Goal: Task Accomplishment & Management: Manage account settings

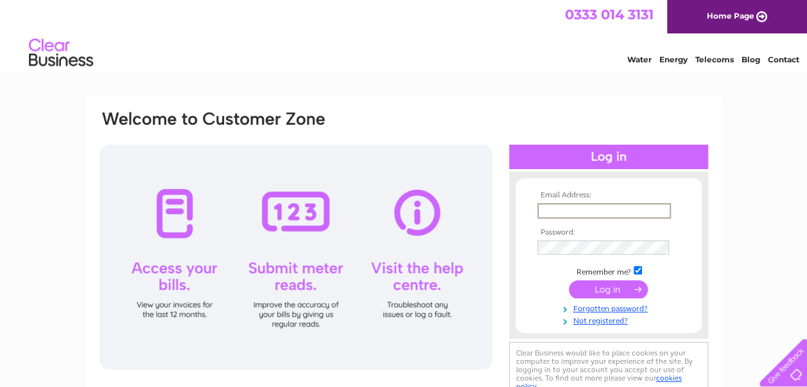
click at [568, 209] on input "text" at bounding box center [605, 210] width 134 height 15
paste input "artvehiclesolutions@hotmail.com"
type input "artvehiclesolutions@hotmail.com"
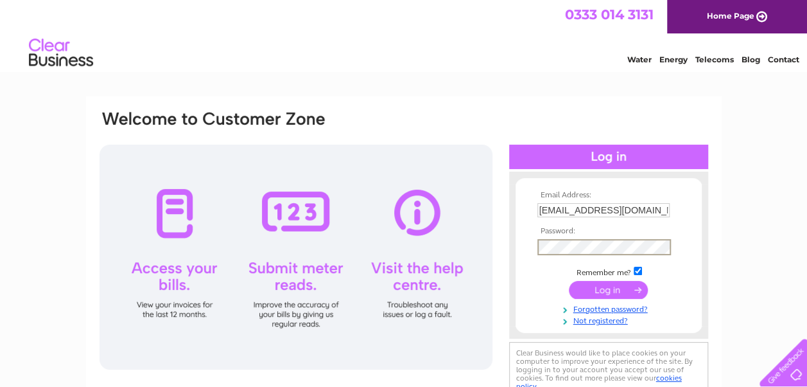
click at [569, 281] on input "submit" at bounding box center [608, 290] width 79 height 18
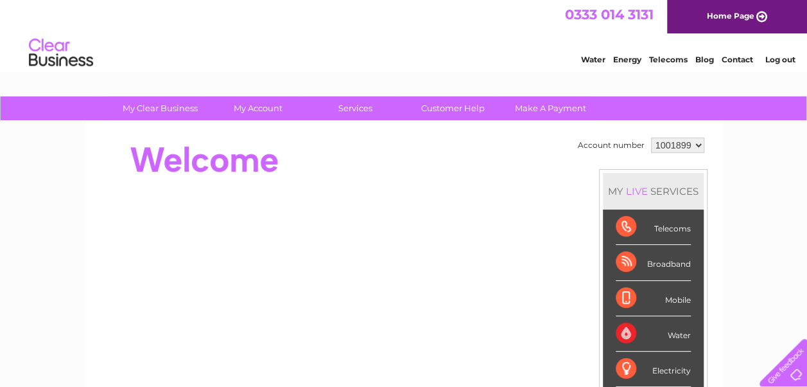
click at [656, 229] on div "Telecoms" at bounding box center [653, 226] width 75 height 35
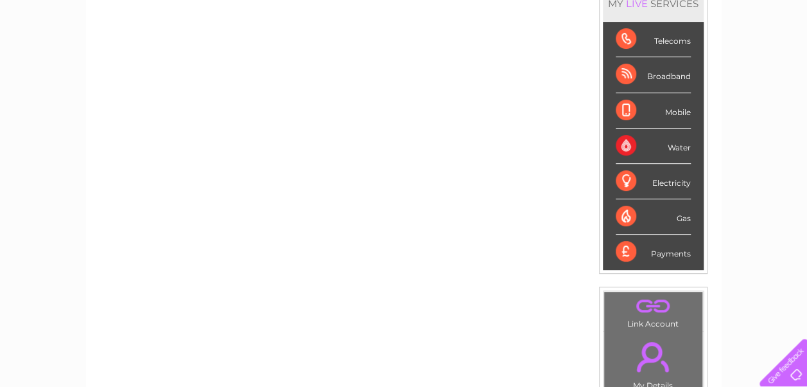
scroll to position [193, 0]
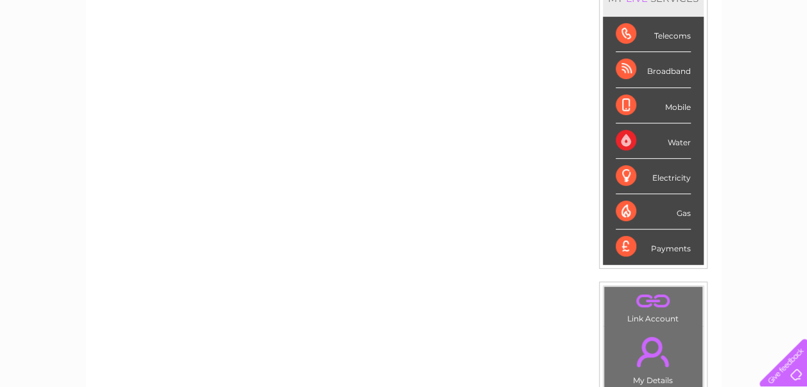
click at [620, 33] on div "Telecoms" at bounding box center [653, 34] width 75 height 35
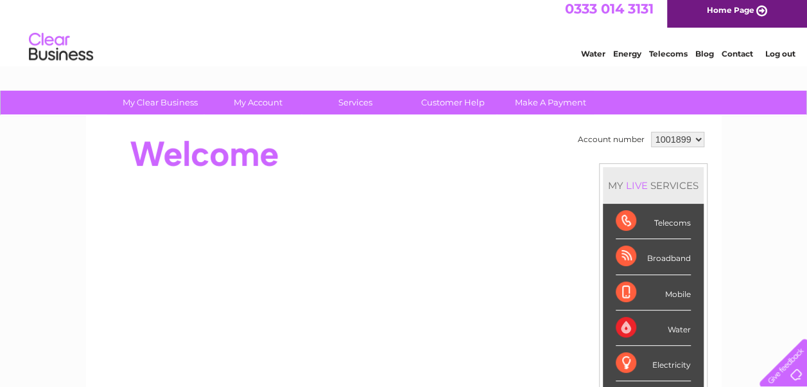
scroll to position [0, 0]
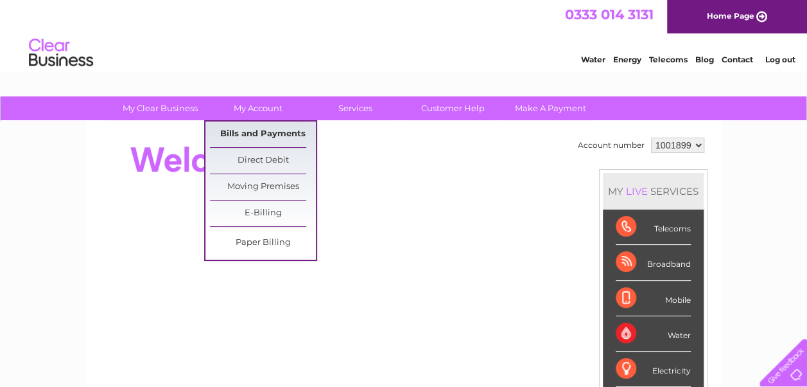
click at [265, 135] on link "Bills and Payments" at bounding box center [263, 134] width 106 height 26
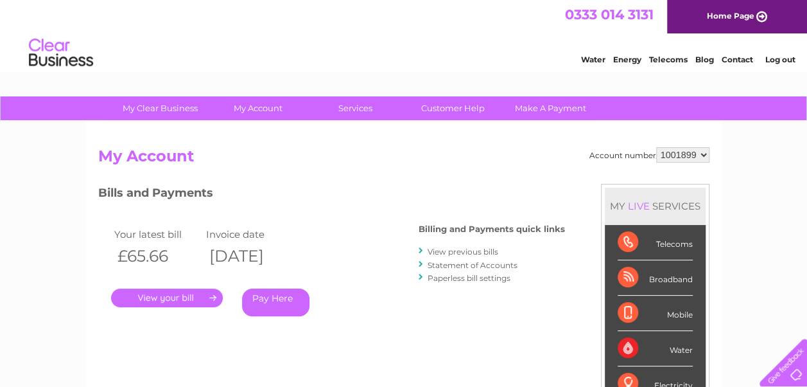
click at [192, 297] on link "." at bounding box center [167, 297] width 112 height 19
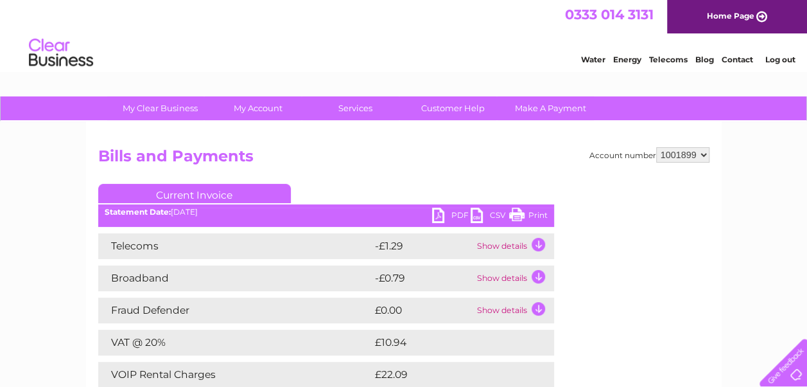
click at [441, 214] on link "PDF" at bounding box center [451, 216] width 39 height 19
